Goal: Task Accomplishment & Management: Use online tool/utility

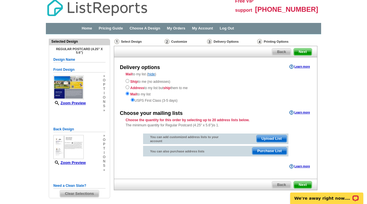
scroll to position [2, 0]
click at [220, 44] on div "Delivery Options" at bounding box center [231, 41] width 50 height 7
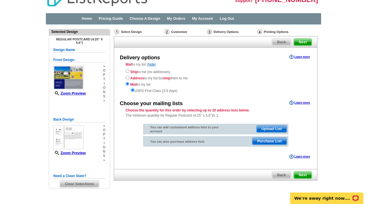
scroll to position [22, 0]
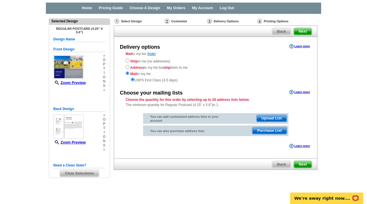
click at [258, 22] on img at bounding box center [259, 21] width 5 height 5
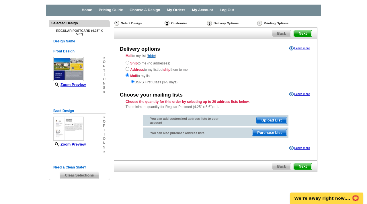
click at [299, 166] on span "Next" at bounding box center [303, 166] width 18 height 7
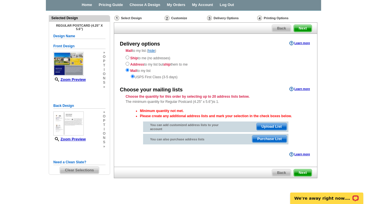
scroll to position [27, 0]
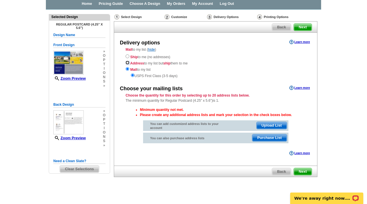
click at [128, 63] on input "radio" at bounding box center [128, 63] width 4 height 4
radio input "true"
click at [128, 57] on input "radio" at bounding box center [128, 56] width 4 height 4
radio input "true"
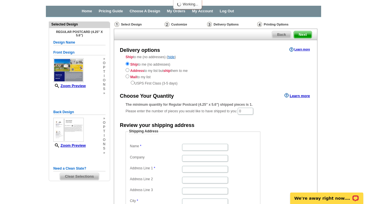
scroll to position [19, 0]
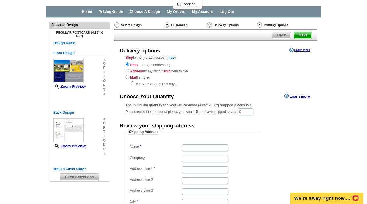
click at [173, 27] on div "Customize" at bounding box center [185, 25] width 42 height 6
